Goal: Navigation & Orientation: Find specific page/section

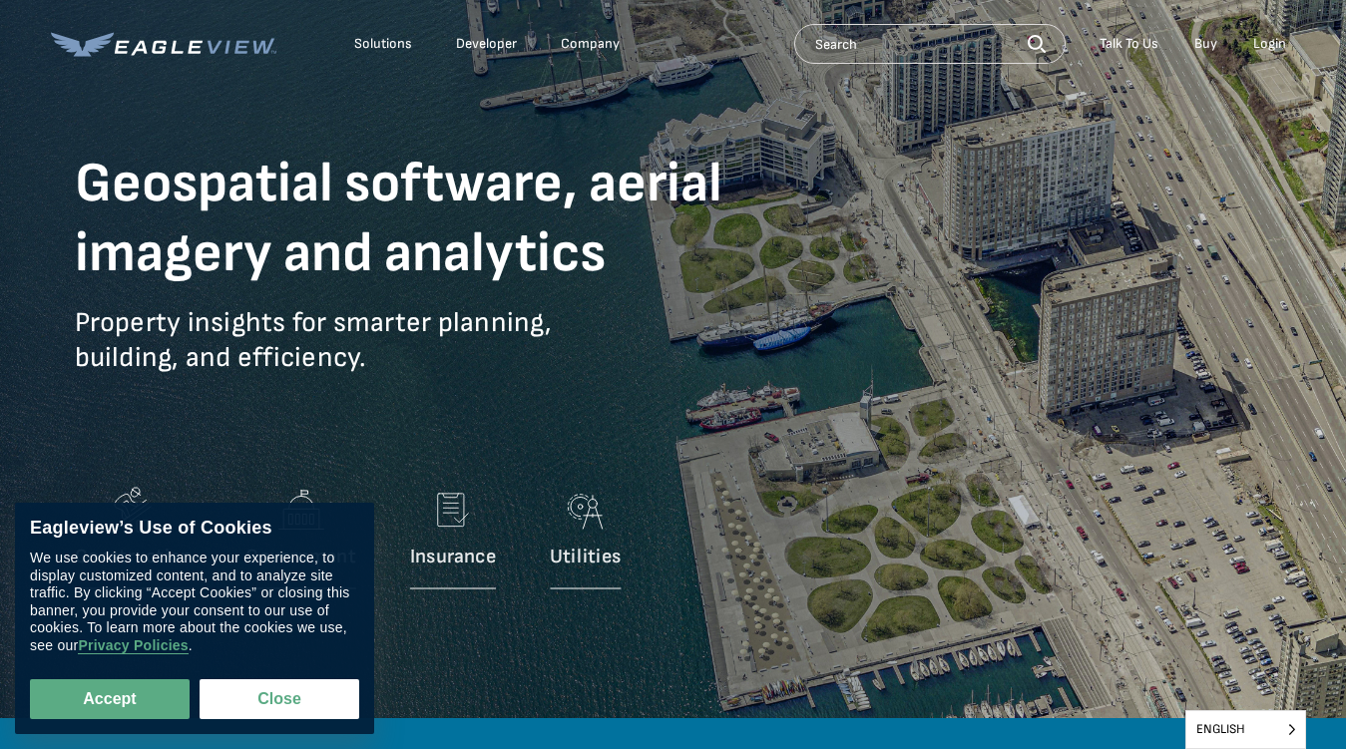
click at [673, 374] on p "Property insights for smarter planning, building, and efficiency." at bounding box center [434, 355] width 718 height 100
click at [383, 44] on div "Solutions" at bounding box center [383, 44] width 58 height 18
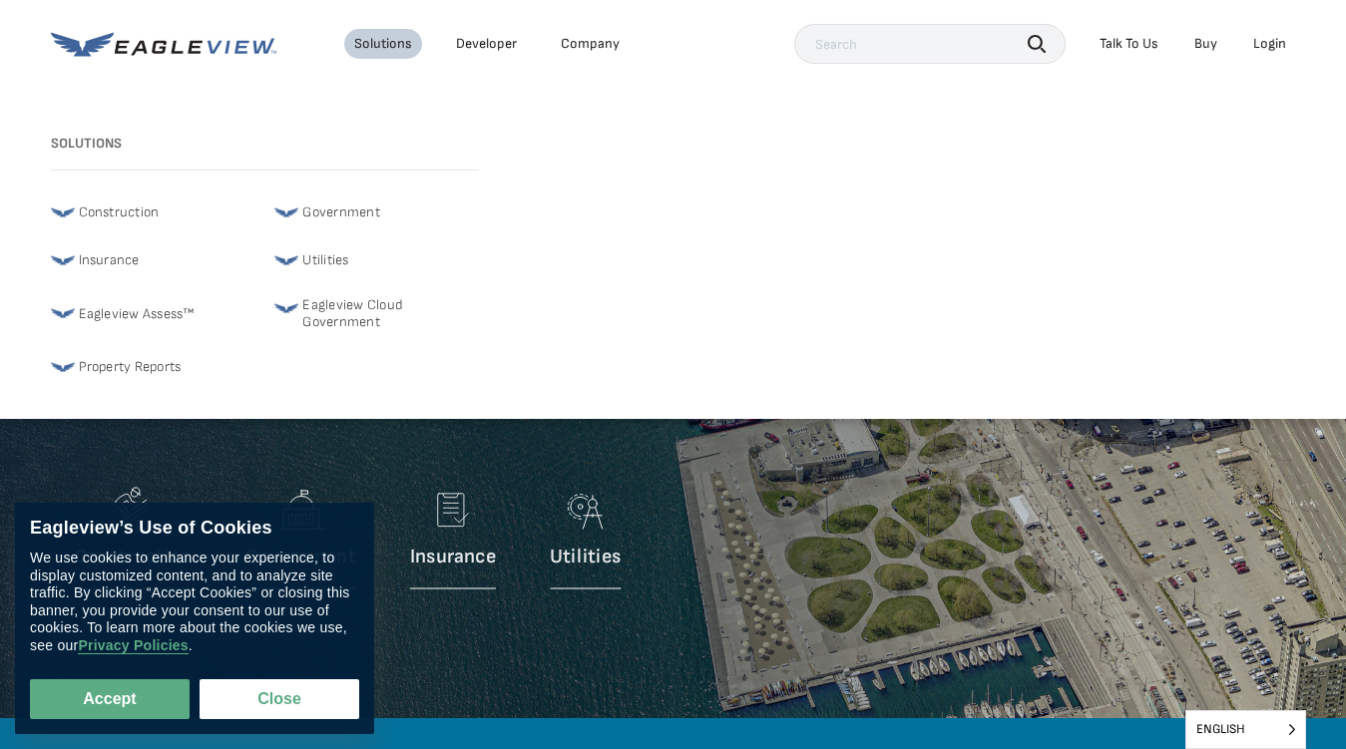
click at [589, 44] on div "Company" at bounding box center [590, 44] width 59 height 18
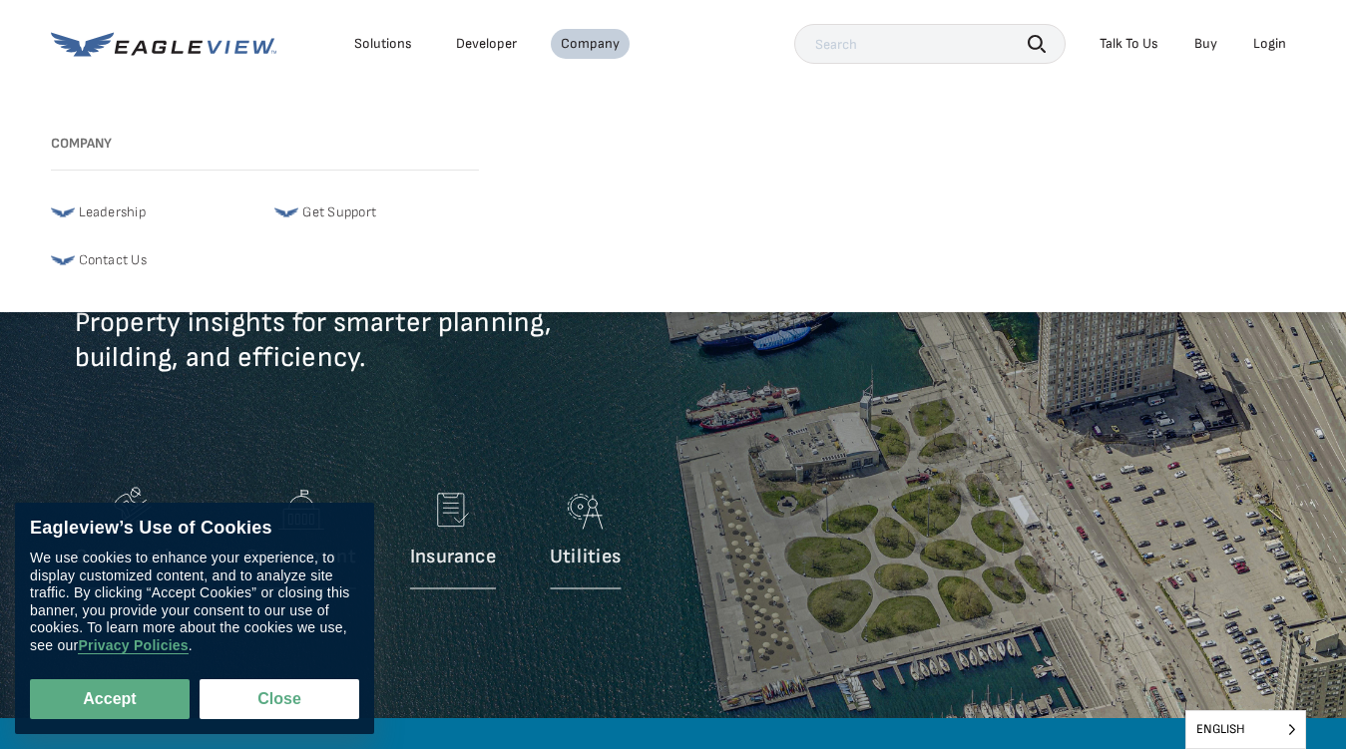
click at [1037, 43] on icon "button" at bounding box center [1037, 44] width 18 height 18
click at [1129, 44] on div "Talk To Us" at bounding box center [1129, 44] width 59 height 18
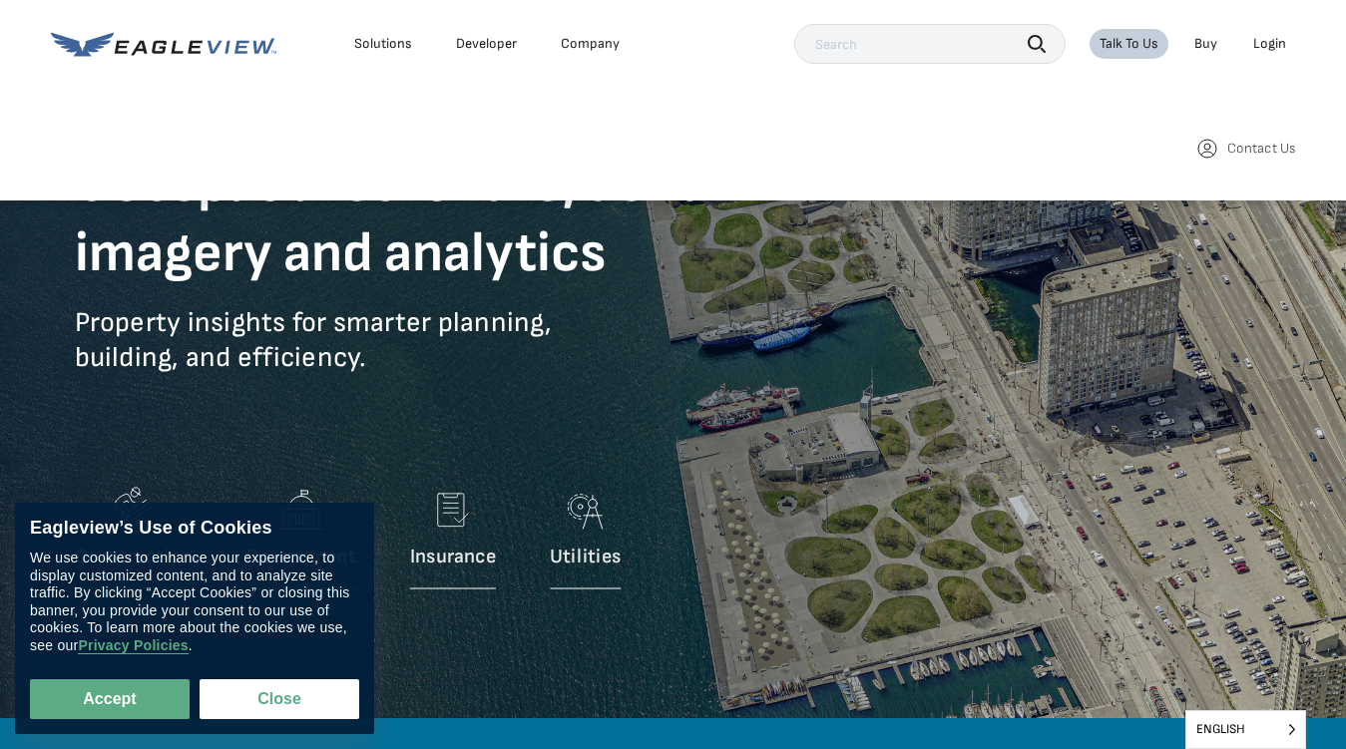
click at [1269, 44] on div "Login" at bounding box center [1269, 44] width 33 height 18
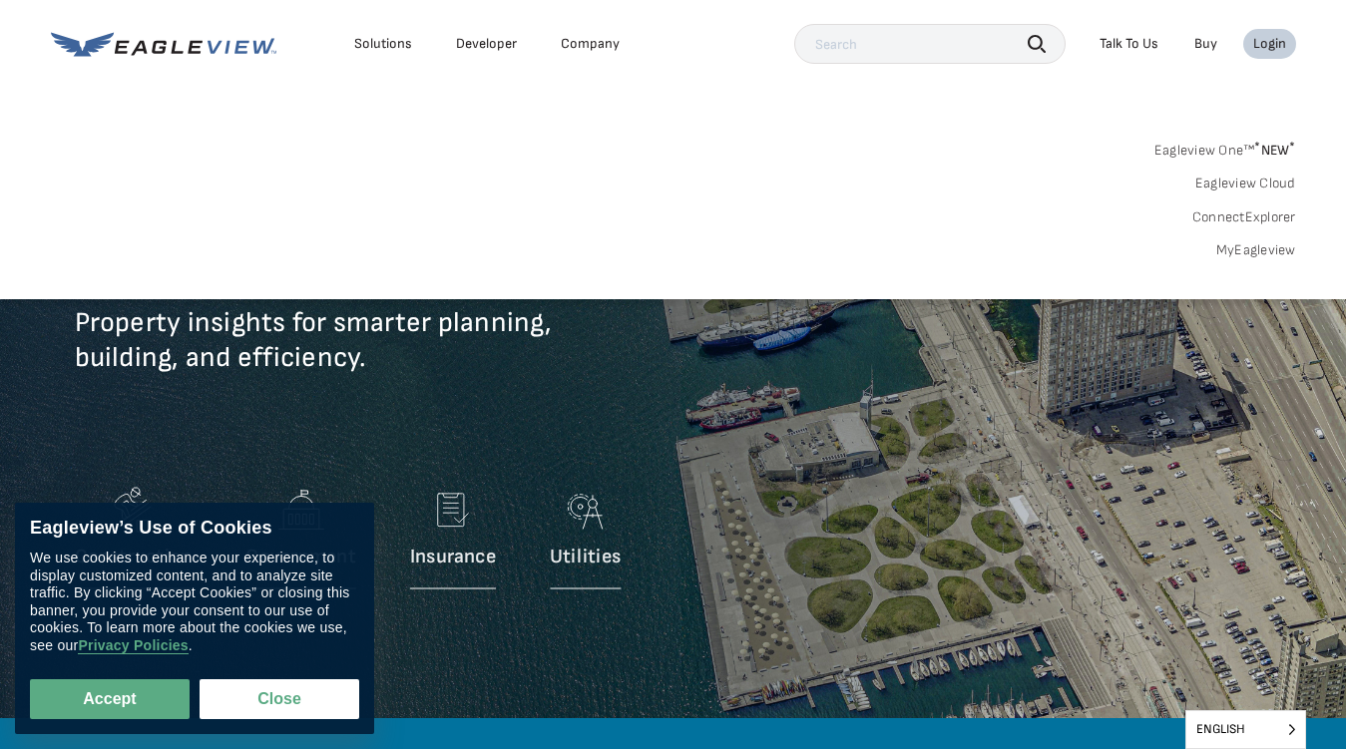
click at [110, 700] on button "Accept" at bounding box center [110, 700] width 160 height 40
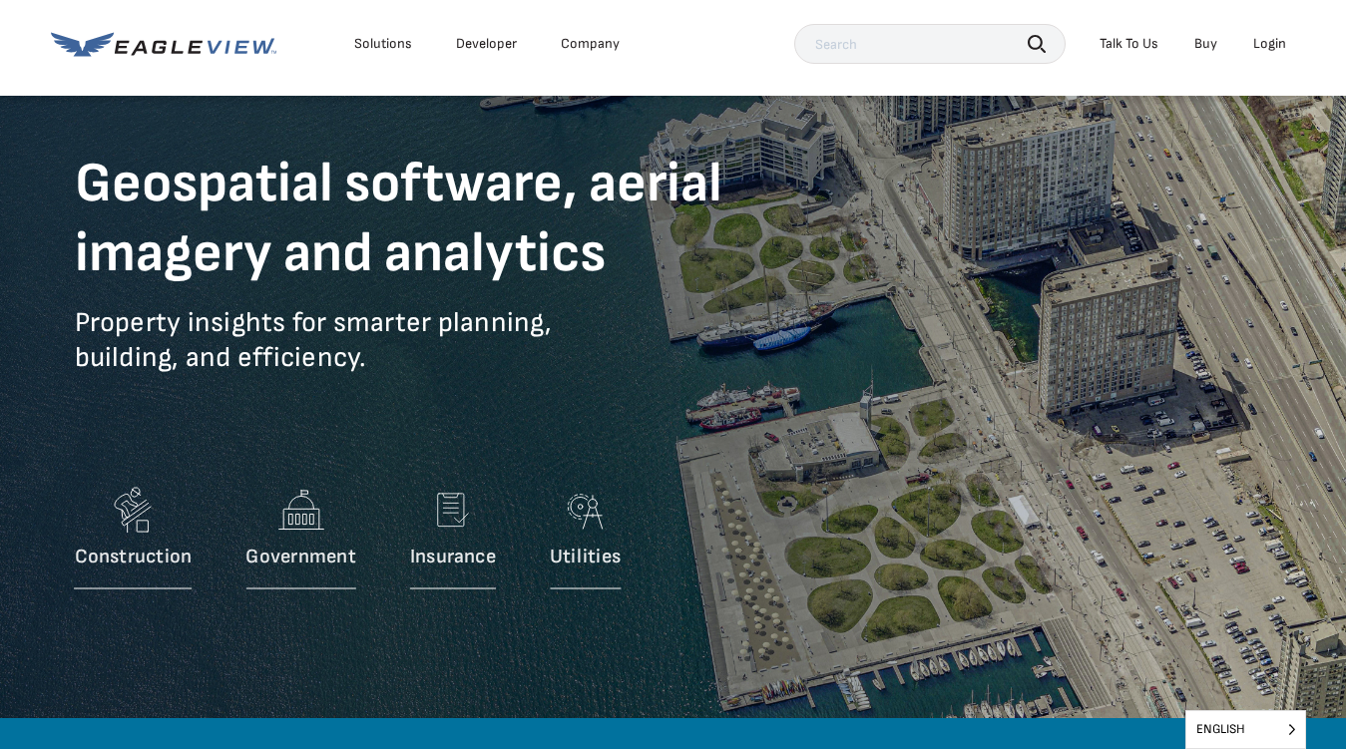
click at [279, 700] on button "Close" at bounding box center [276, 696] width 152 height 38
checkbox input "false"
click at [1245, 729] on span "English" at bounding box center [1245, 729] width 119 height 37
click at [0, 0] on input "English" at bounding box center [0, 0] width 0 height 0
